Goal: Task Accomplishment & Management: Manage account settings

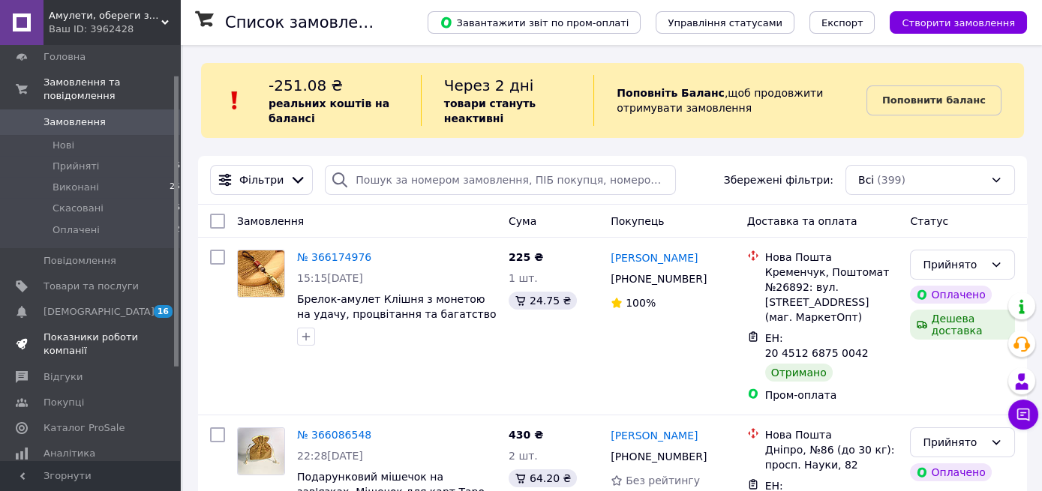
scroll to position [177, 0]
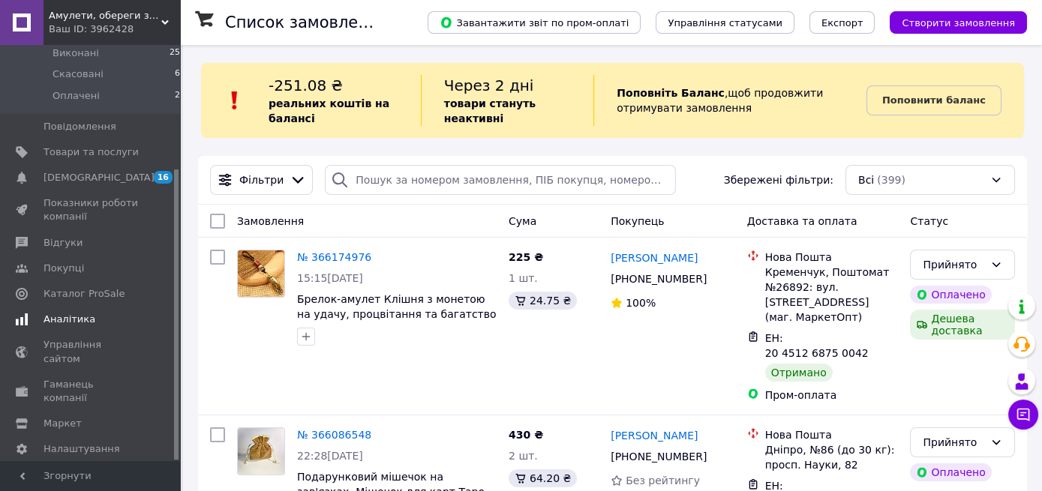
click at [59, 313] on span "Аналітика" at bounding box center [70, 320] width 52 height 14
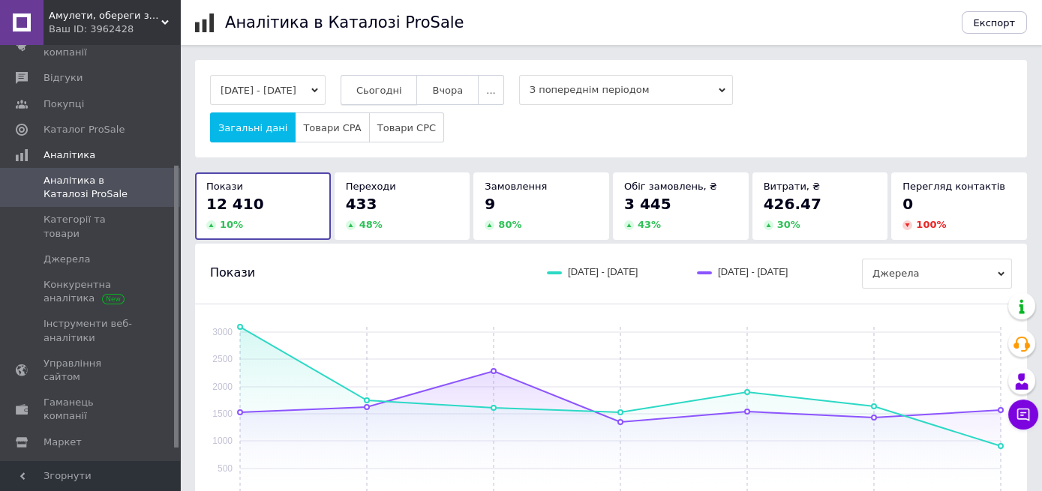
click at [402, 94] on span "Сьогодні" at bounding box center [379, 90] width 46 height 11
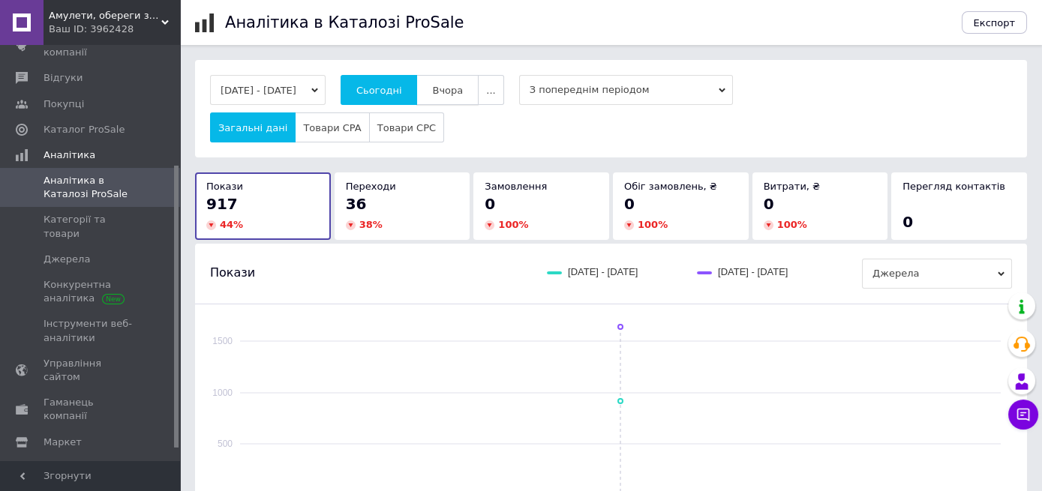
drag, startPoint x: 465, startPoint y: 83, endPoint x: 434, endPoint y: 91, distance: 31.7
click at [464, 83] on button "Вчора" at bounding box center [447, 90] width 62 height 30
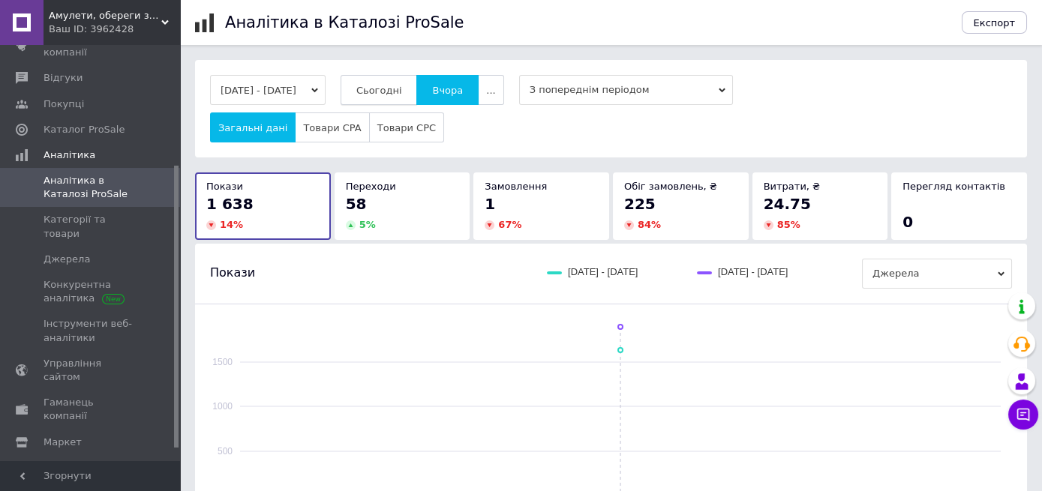
click at [394, 98] on button "Сьогодні" at bounding box center [379, 90] width 77 height 30
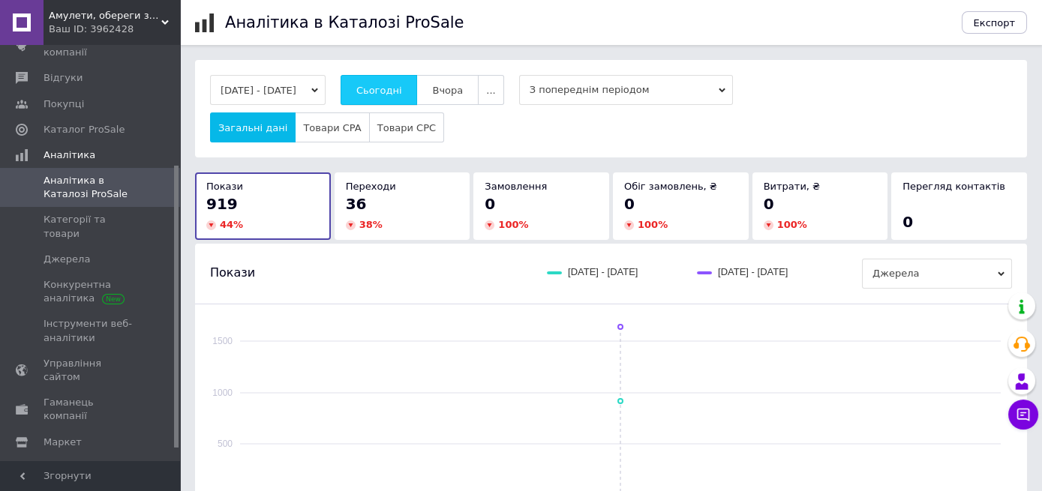
drag, startPoint x: 470, startPoint y: 93, endPoint x: 424, endPoint y: 91, distance: 45.8
click at [463, 92] on span "Вчора" at bounding box center [447, 90] width 31 height 11
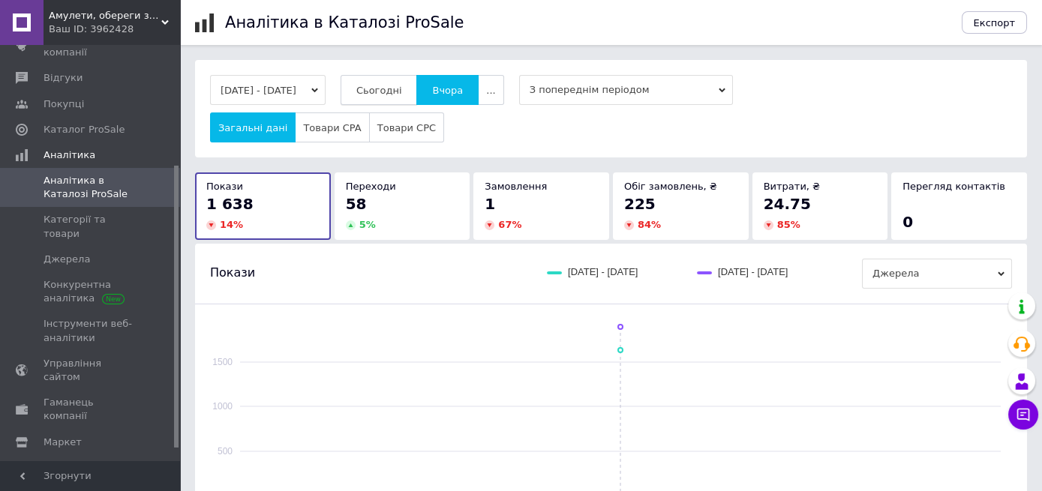
click at [402, 89] on span "Сьогодні" at bounding box center [379, 90] width 46 height 11
